Goal: Information Seeking & Learning: Check status

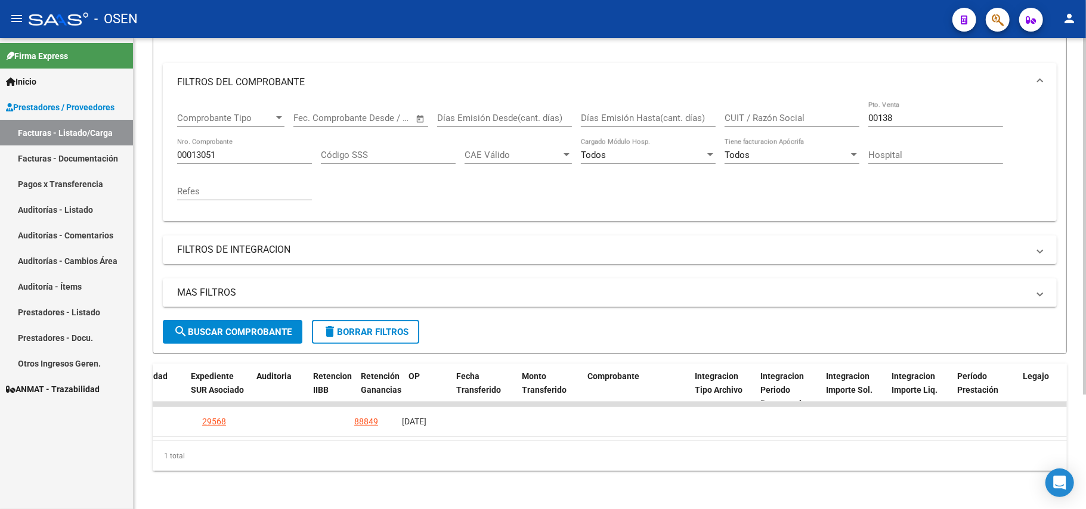
scroll to position [0, 864]
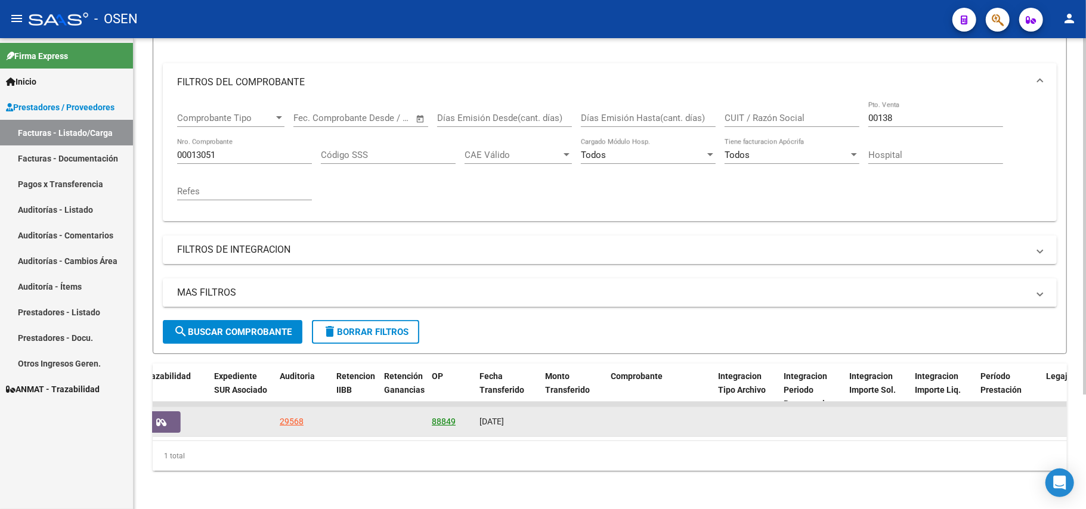
click at [450, 417] on link "88849" at bounding box center [444, 422] width 24 height 10
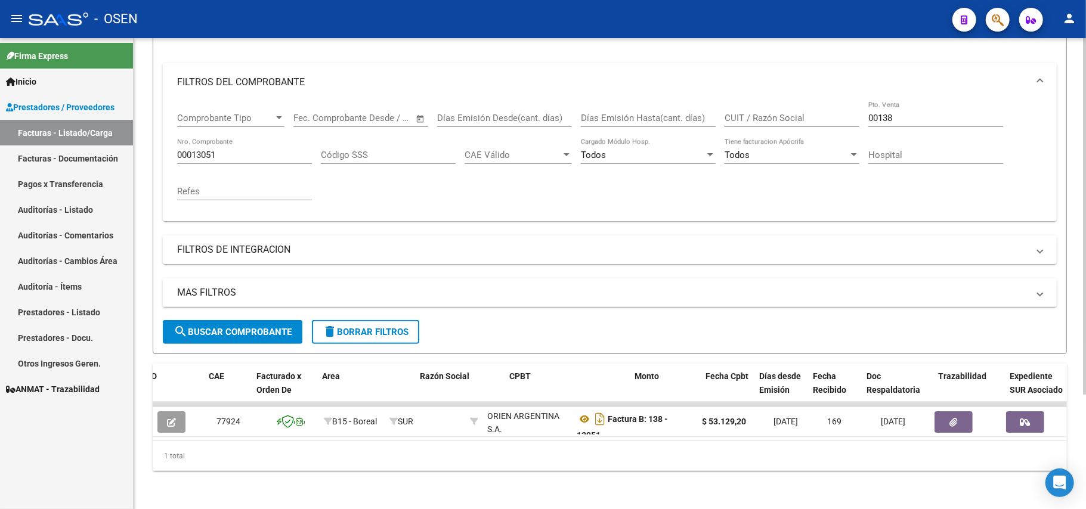
scroll to position [0, 130]
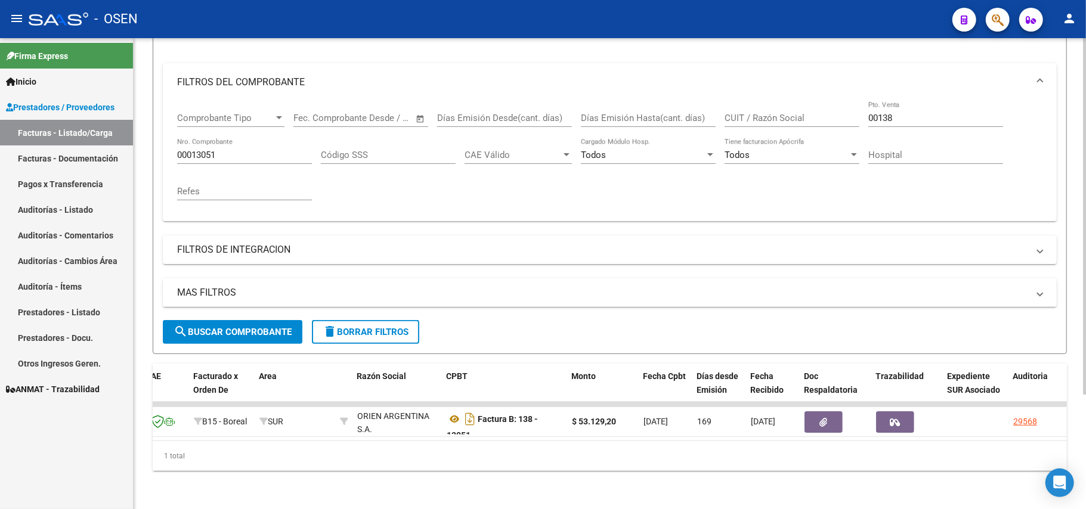
click at [697, 462] on div "1 total" at bounding box center [610, 456] width 915 height 30
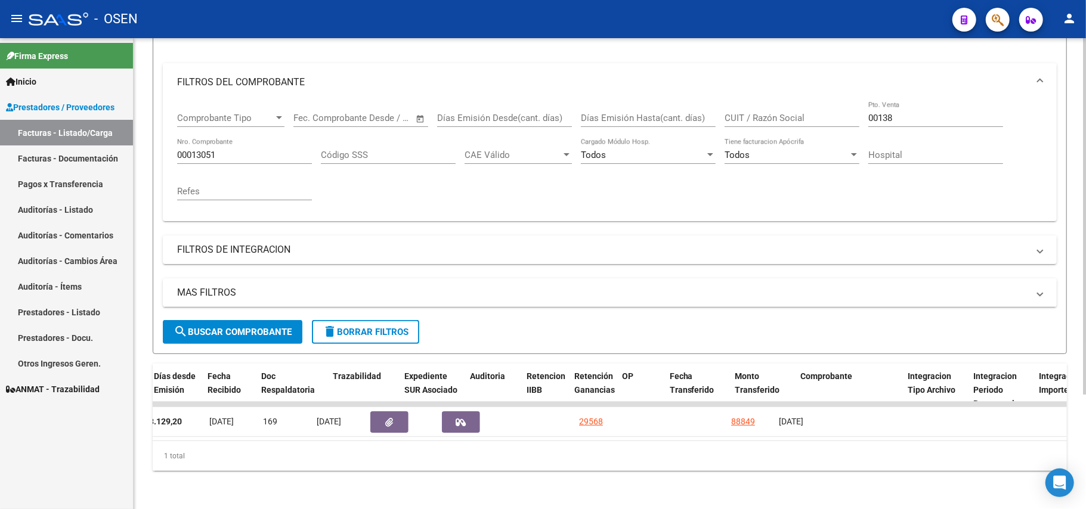
scroll to position [0, 0]
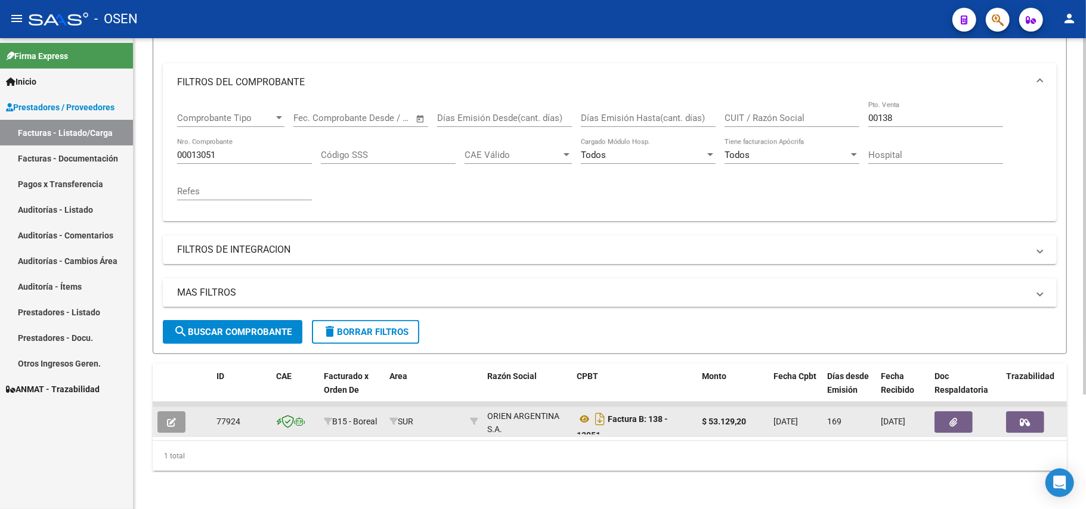
click at [946, 412] on button "button" at bounding box center [954, 422] width 38 height 21
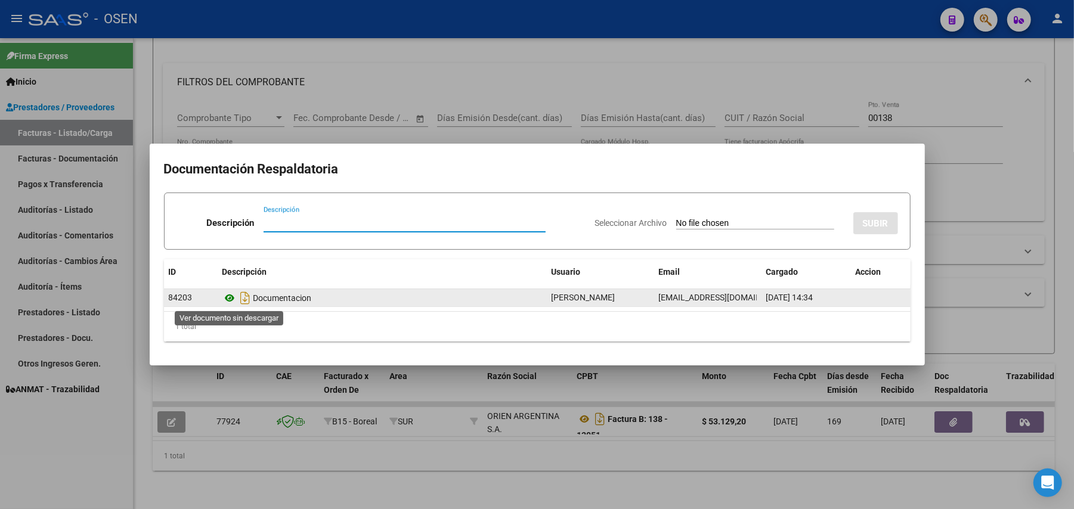
click at [228, 298] on icon at bounding box center [231, 298] width 16 height 14
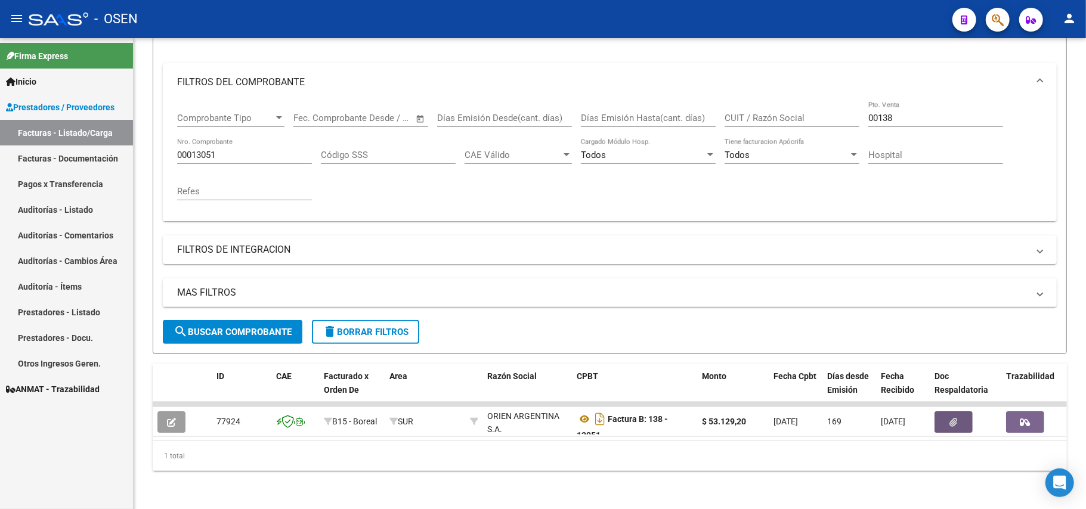
click at [55, 180] on link "Pagos x Transferencia" at bounding box center [66, 184] width 133 height 26
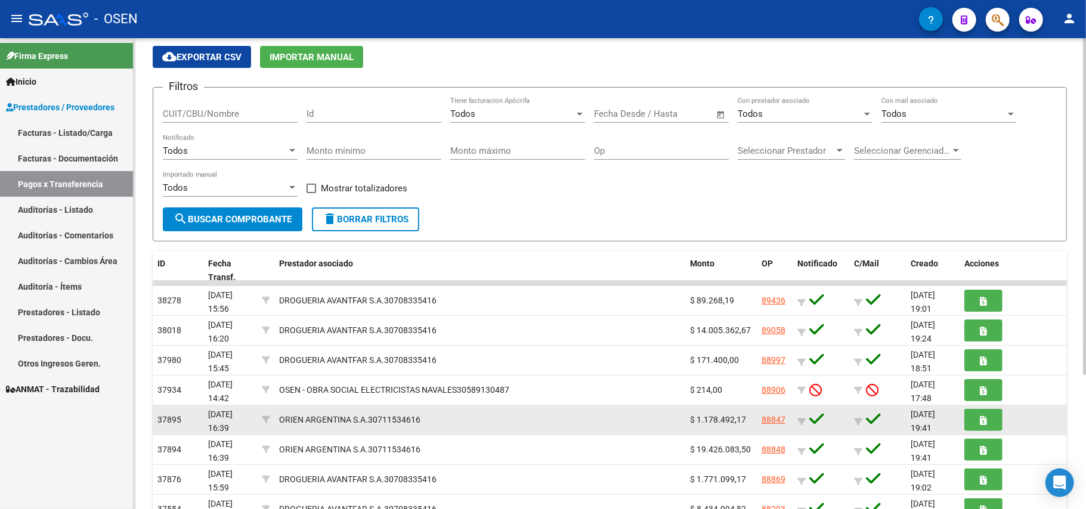
scroll to position [79, 0]
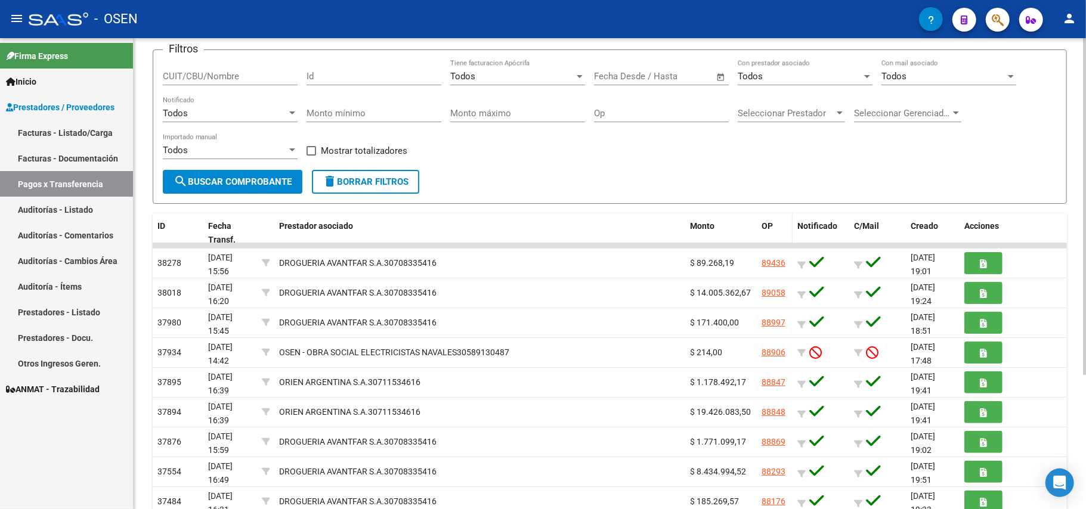
click at [767, 230] on span "OP" at bounding box center [767, 226] width 11 height 10
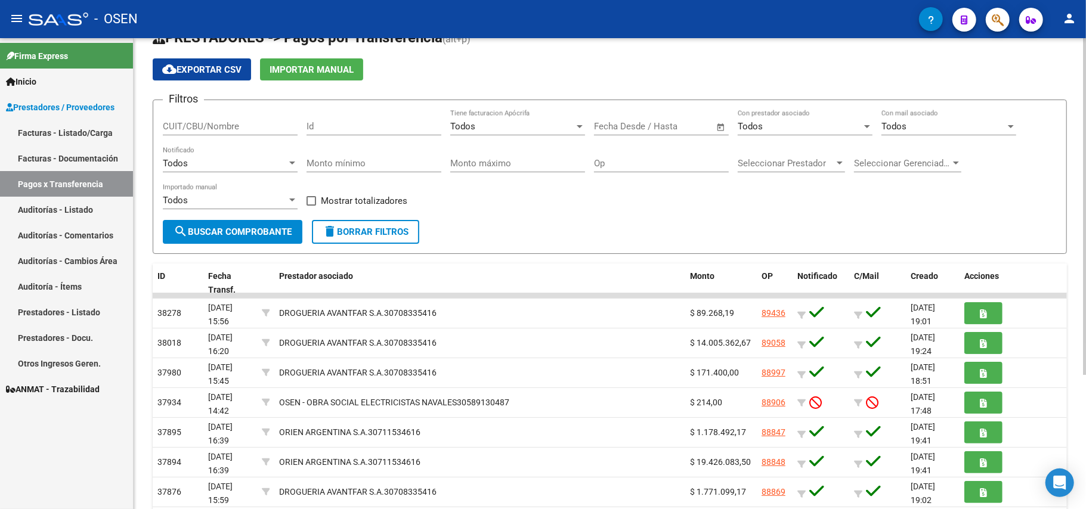
scroll to position [0, 0]
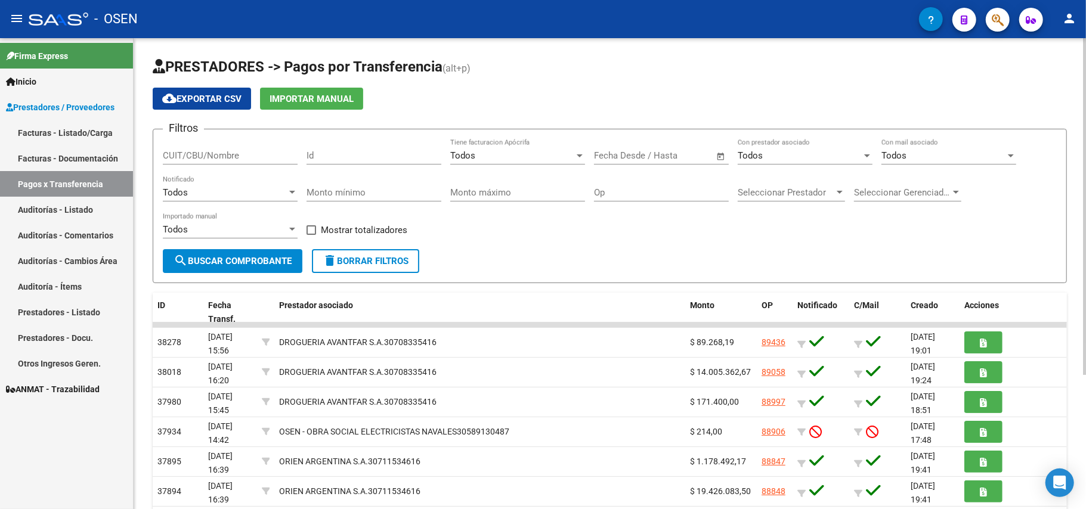
click at [628, 196] on input "Op" at bounding box center [661, 192] width 135 height 11
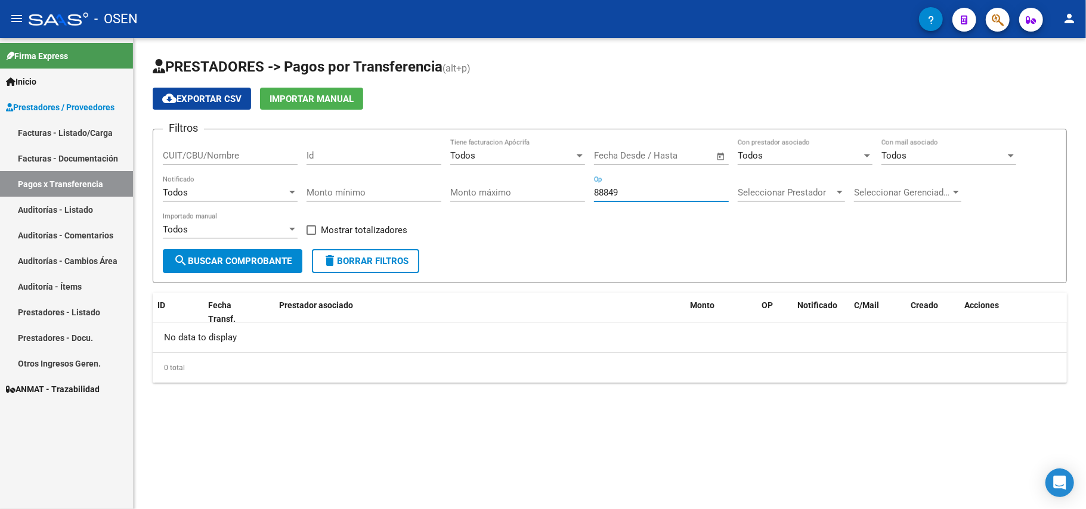
type input "88849"
click at [253, 253] on button "search Buscar Comprobante" at bounding box center [233, 261] width 140 height 24
click at [56, 129] on link "Facturas - Listado/Carga" at bounding box center [66, 133] width 133 height 26
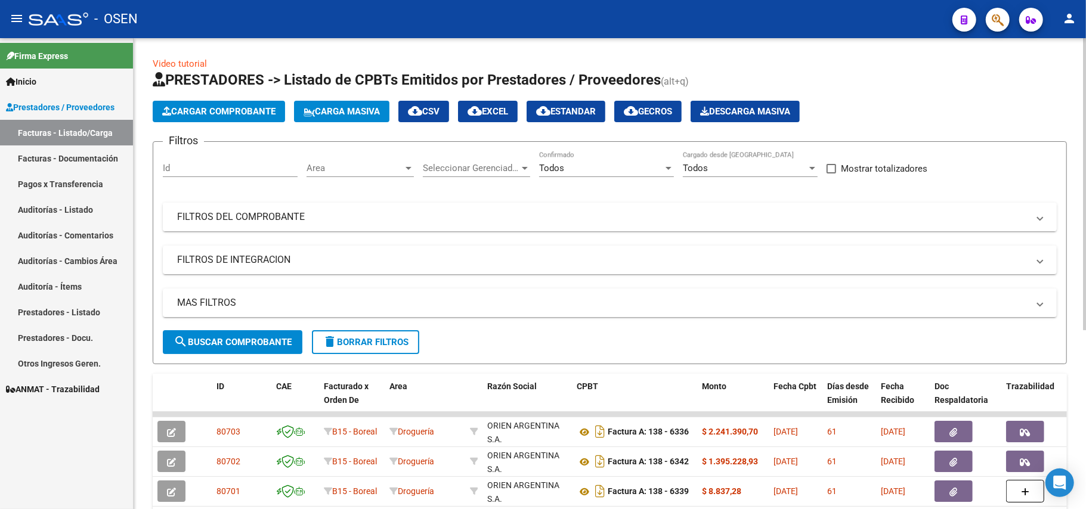
click at [282, 227] on mat-expansion-panel-header "FILTROS DEL COMPROBANTE" at bounding box center [610, 217] width 894 height 29
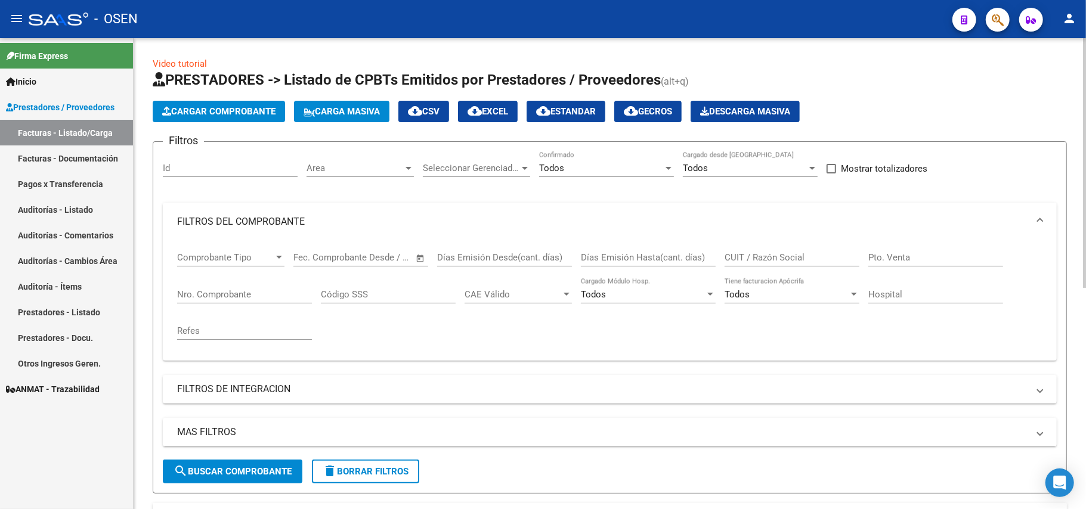
click at [919, 256] on input "Pto. Venta" at bounding box center [936, 257] width 135 height 11
type input "00344"
click at [235, 289] on div "Nro. Comprobante" at bounding box center [244, 291] width 135 height 26
click at [231, 475] on span "search Buscar Comprobante" at bounding box center [233, 472] width 118 height 11
click at [239, 290] on input "00321051" at bounding box center [244, 294] width 135 height 11
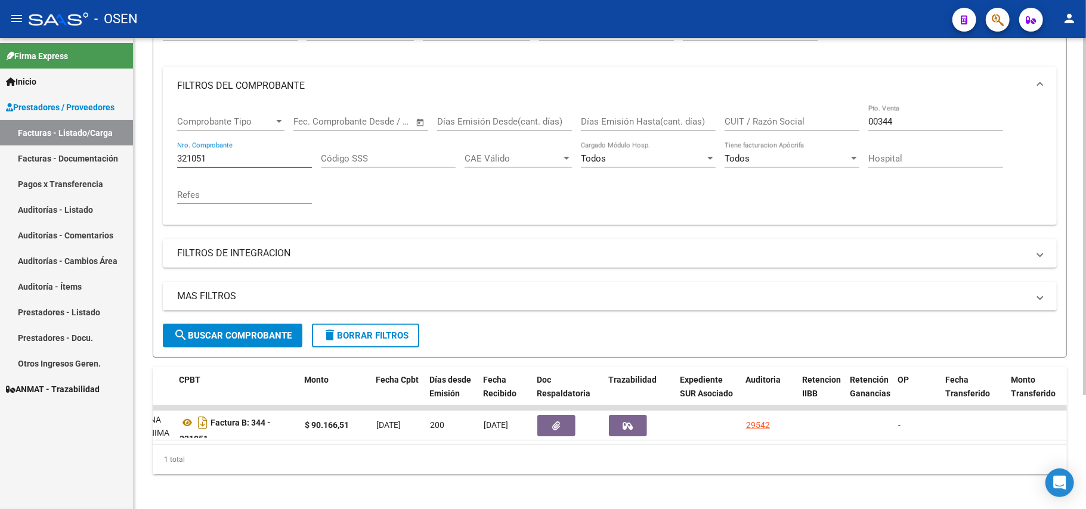
scroll to position [152, 0]
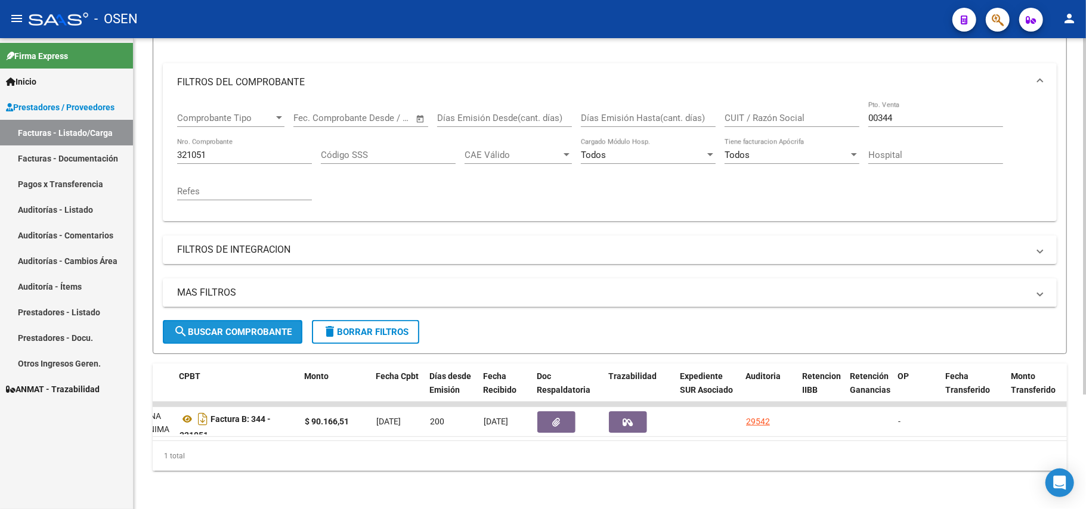
click at [258, 329] on button "search Buscar Comprobante" at bounding box center [233, 332] width 140 height 24
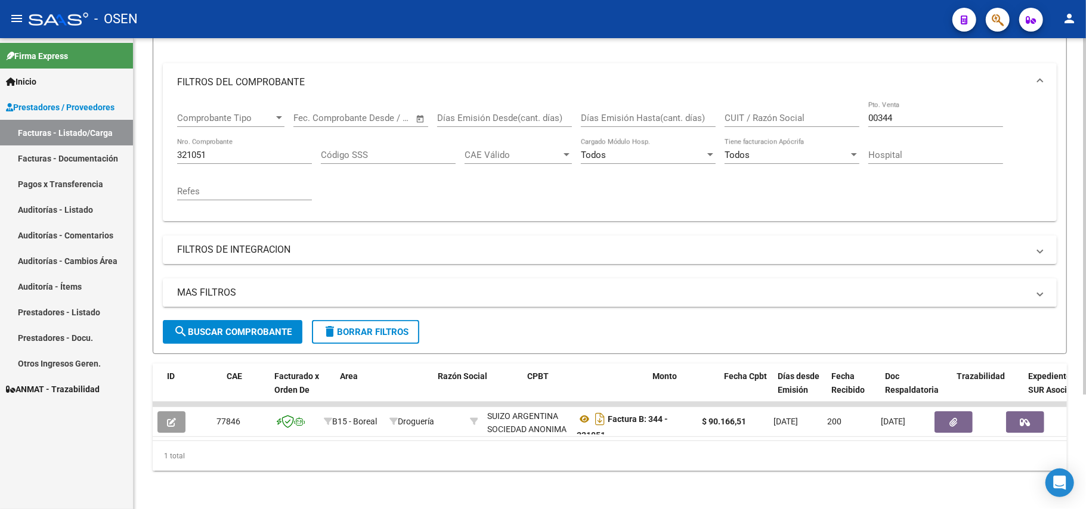
scroll to position [0, 203]
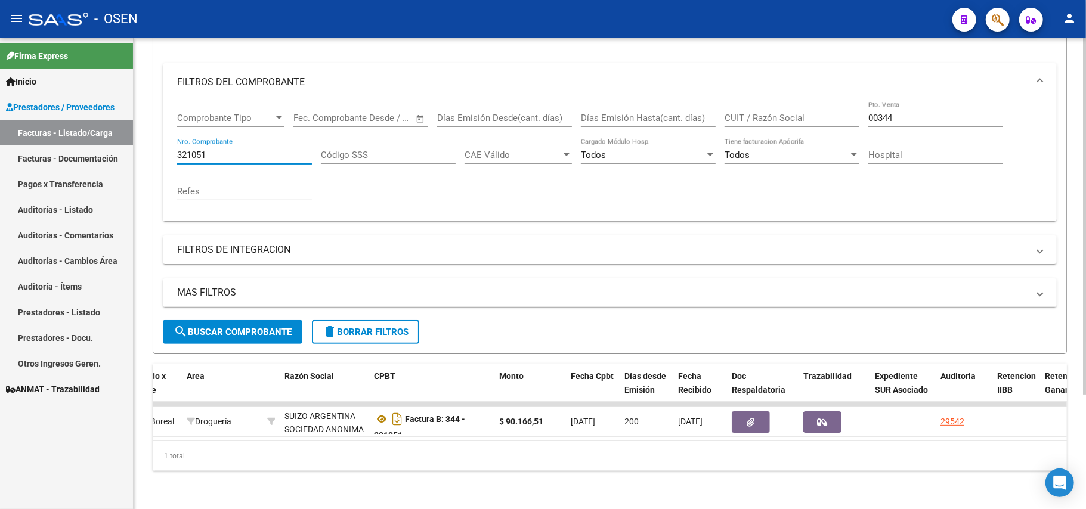
drag, startPoint x: 258, startPoint y: 144, endPoint x: 246, endPoint y: 144, distance: 11.9
click at [256, 150] on input "321051" at bounding box center [244, 155] width 135 height 11
type input "321052"
click at [258, 329] on button "search Buscar Comprobante" at bounding box center [233, 332] width 140 height 24
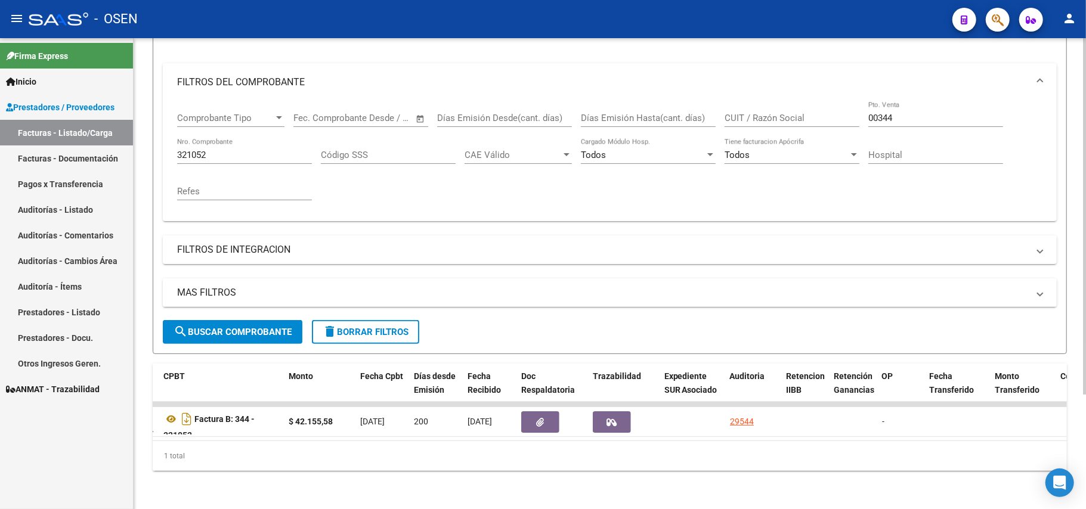
scroll to position [0, 452]
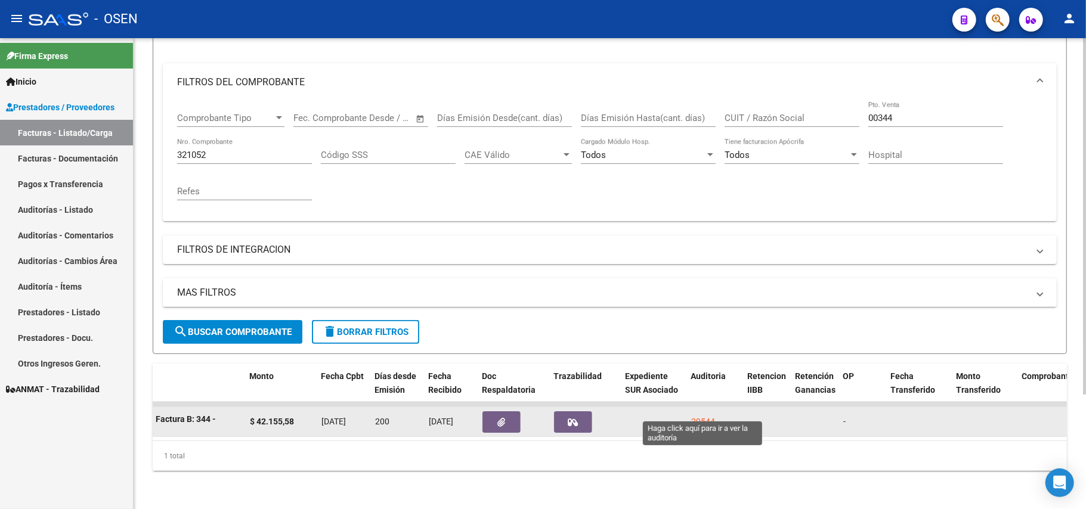
click at [705, 415] on div "29544" at bounding box center [703, 422] width 24 height 14
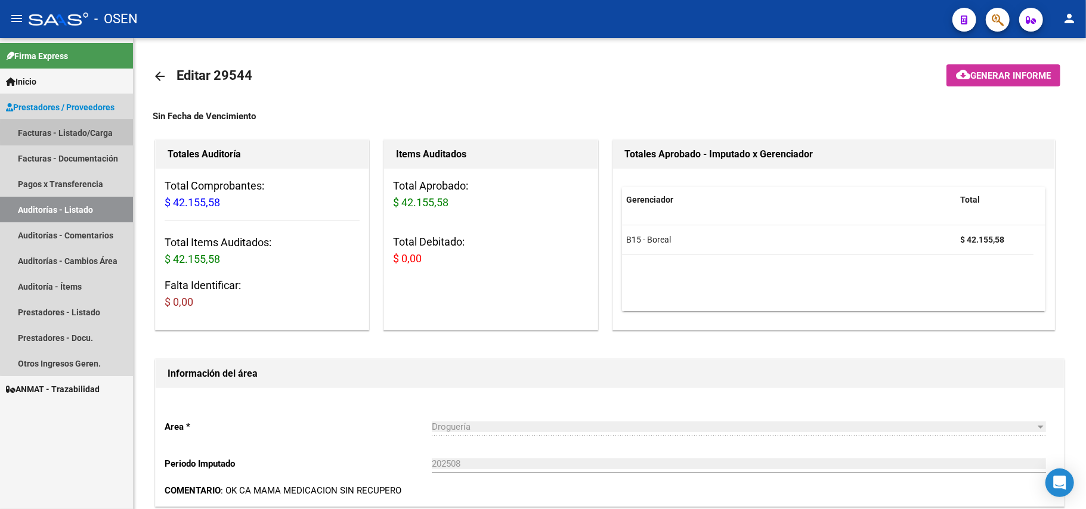
click at [78, 132] on link "Facturas - Listado/Carga" at bounding box center [66, 133] width 133 height 26
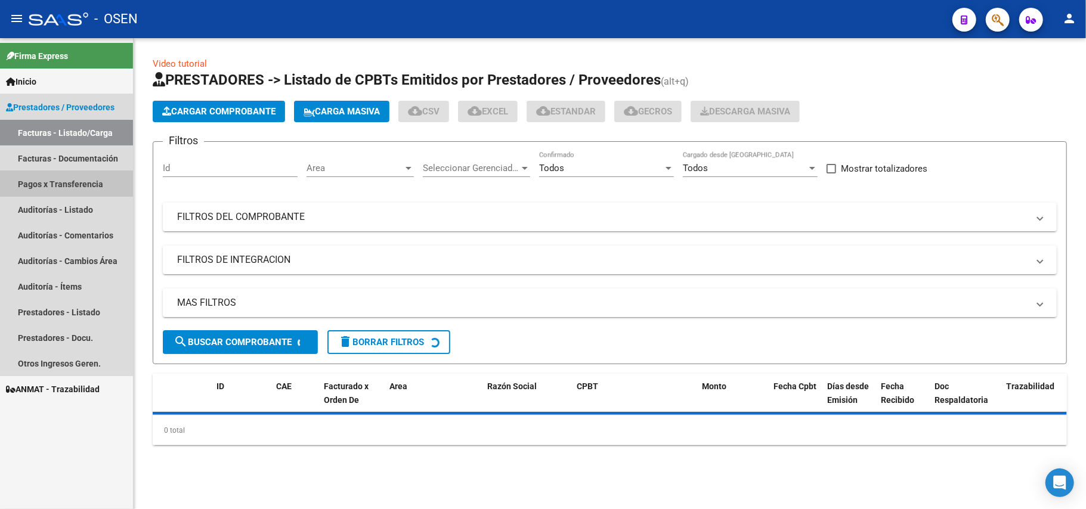
click at [86, 177] on link "Pagos x Transferencia" at bounding box center [66, 184] width 133 height 26
